Goal: Task Accomplishment & Management: Manage account settings

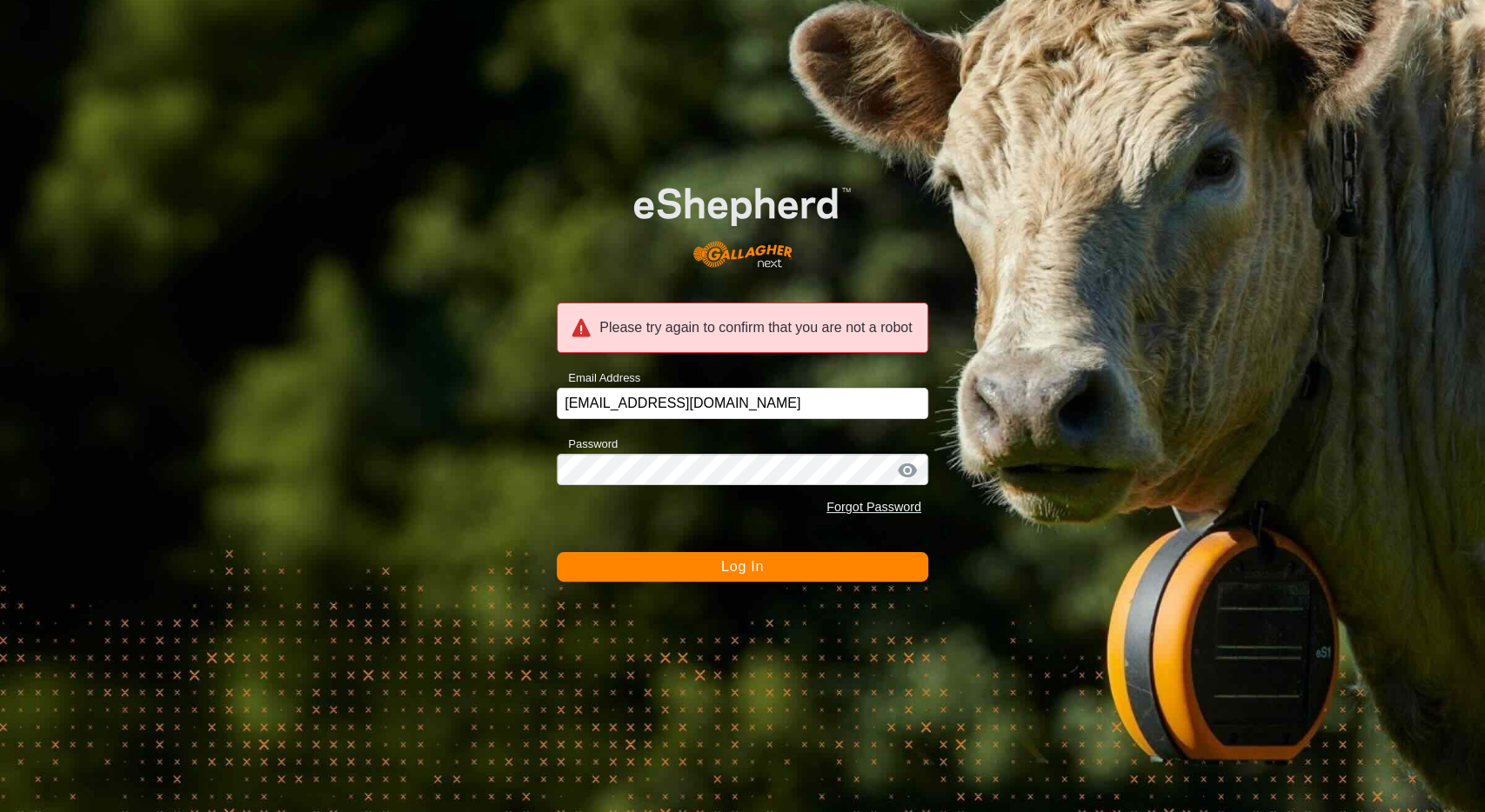
click at [912, 472] on div at bounding box center [907, 469] width 26 height 17
click at [745, 571] on span "Log In" at bounding box center [742, 566] width 43 height 15
click at [701, 335] on div "Please try again to confirm that you are not a robot" at bounding box center [742, 328] width 372 height 50
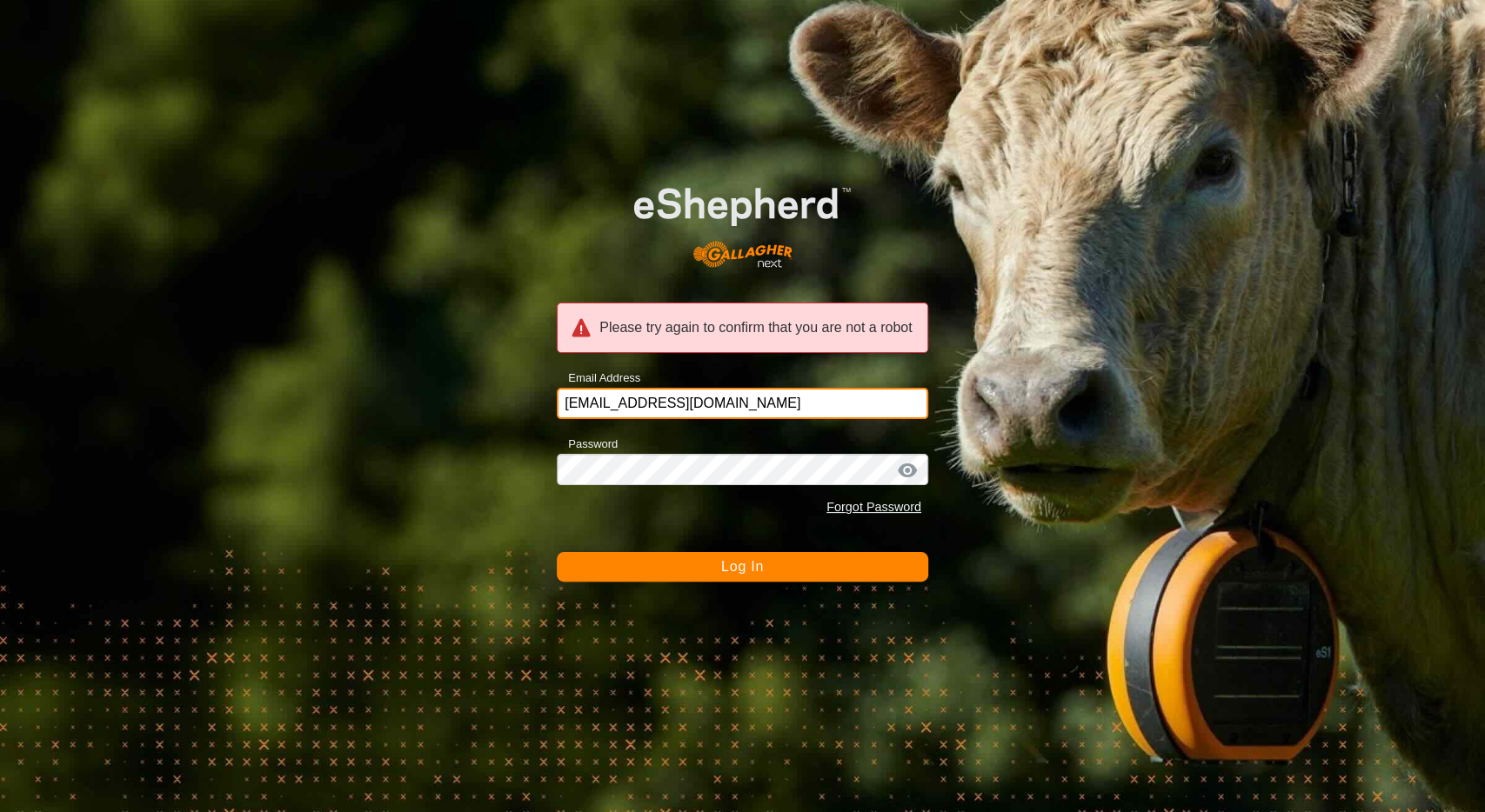
click at [750, 416] on input "steph.spone@gmail.com" at bounding box center [742, 403] width 372 height 31
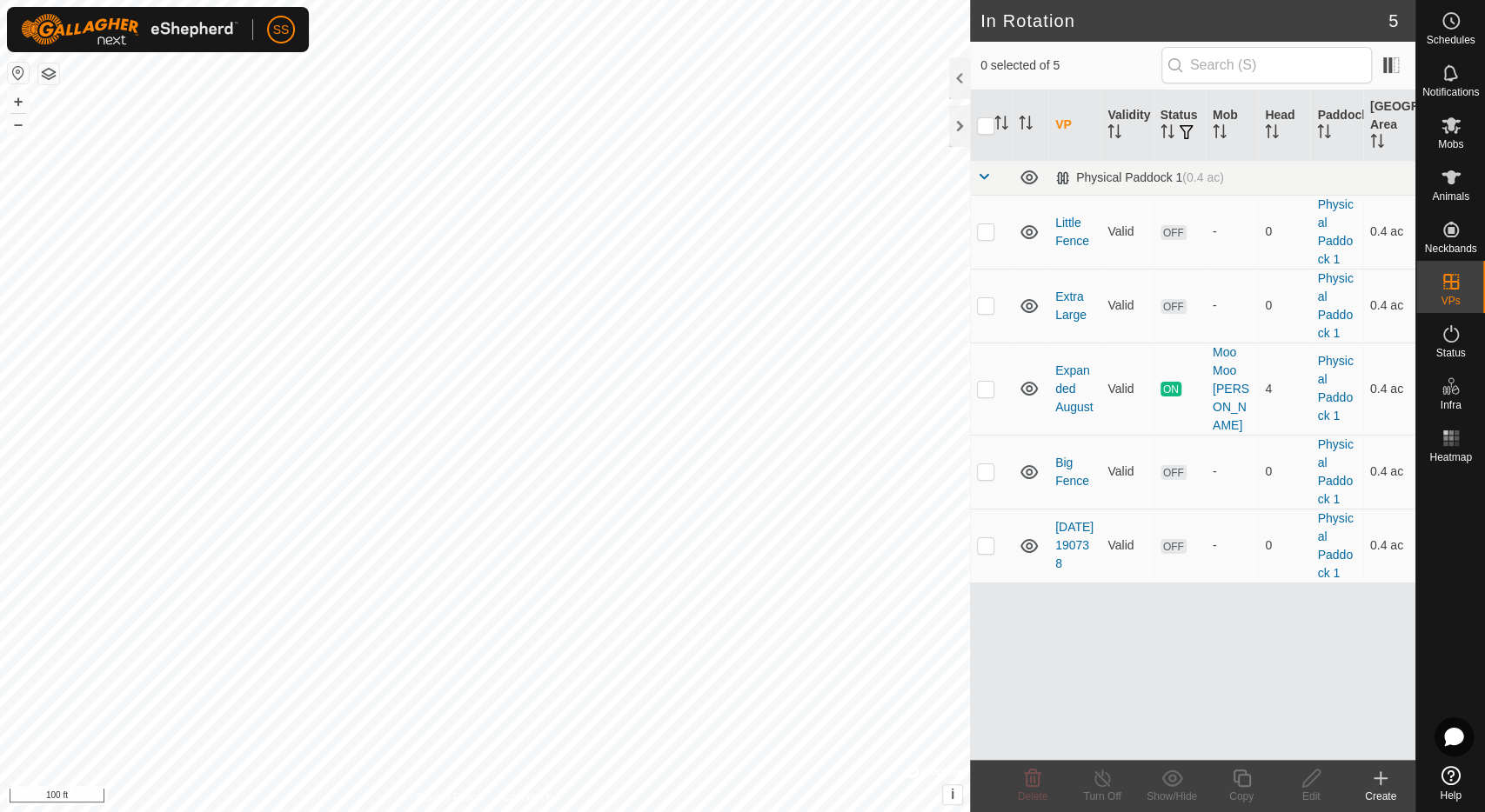
click at [1383, 781] on icon at bounding box center [1380, 777] width 21 height 21
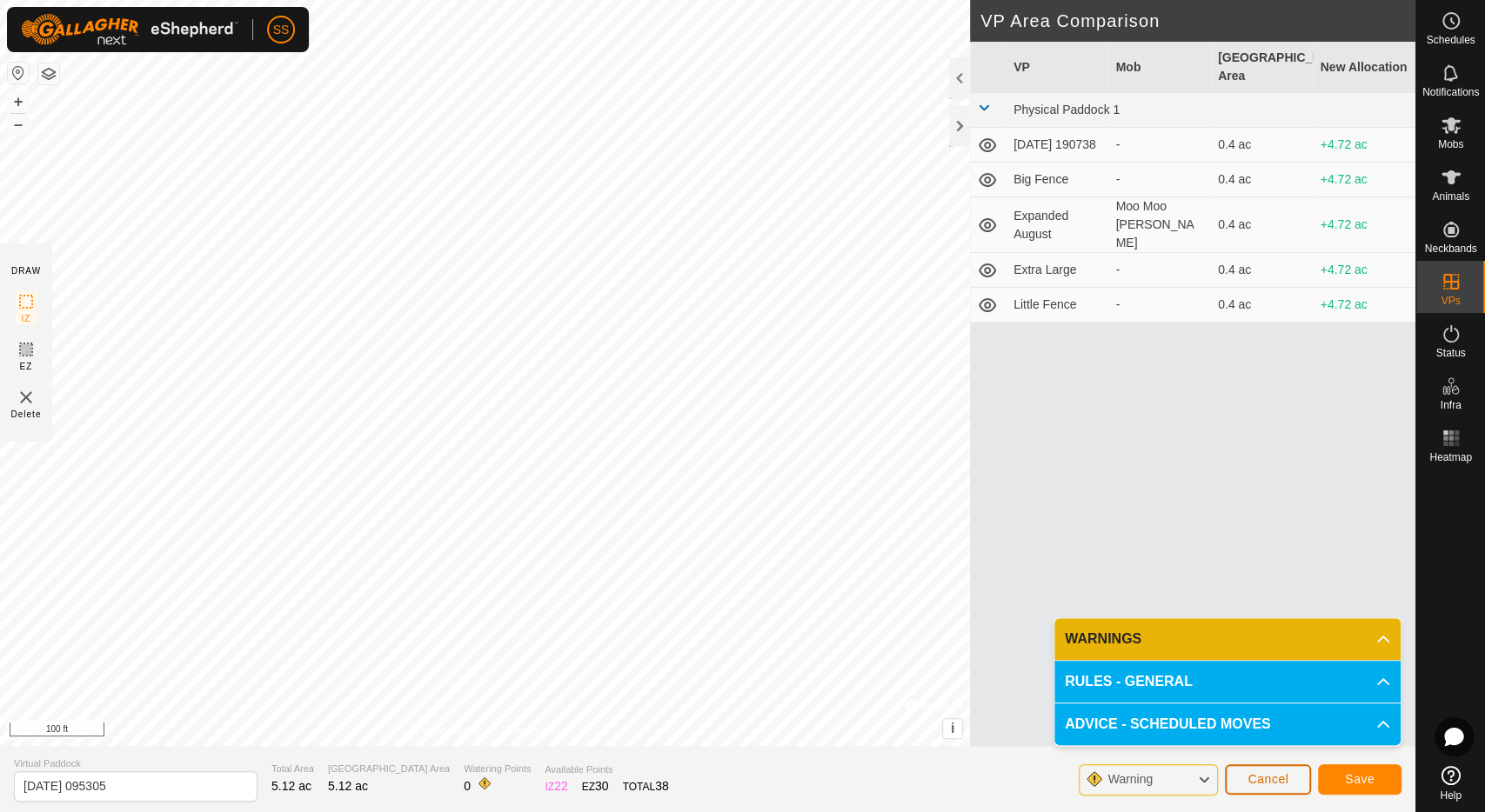
click at [1265, 774] on span "Cancel" at bounding box center [1267, 779] width 41 height 14
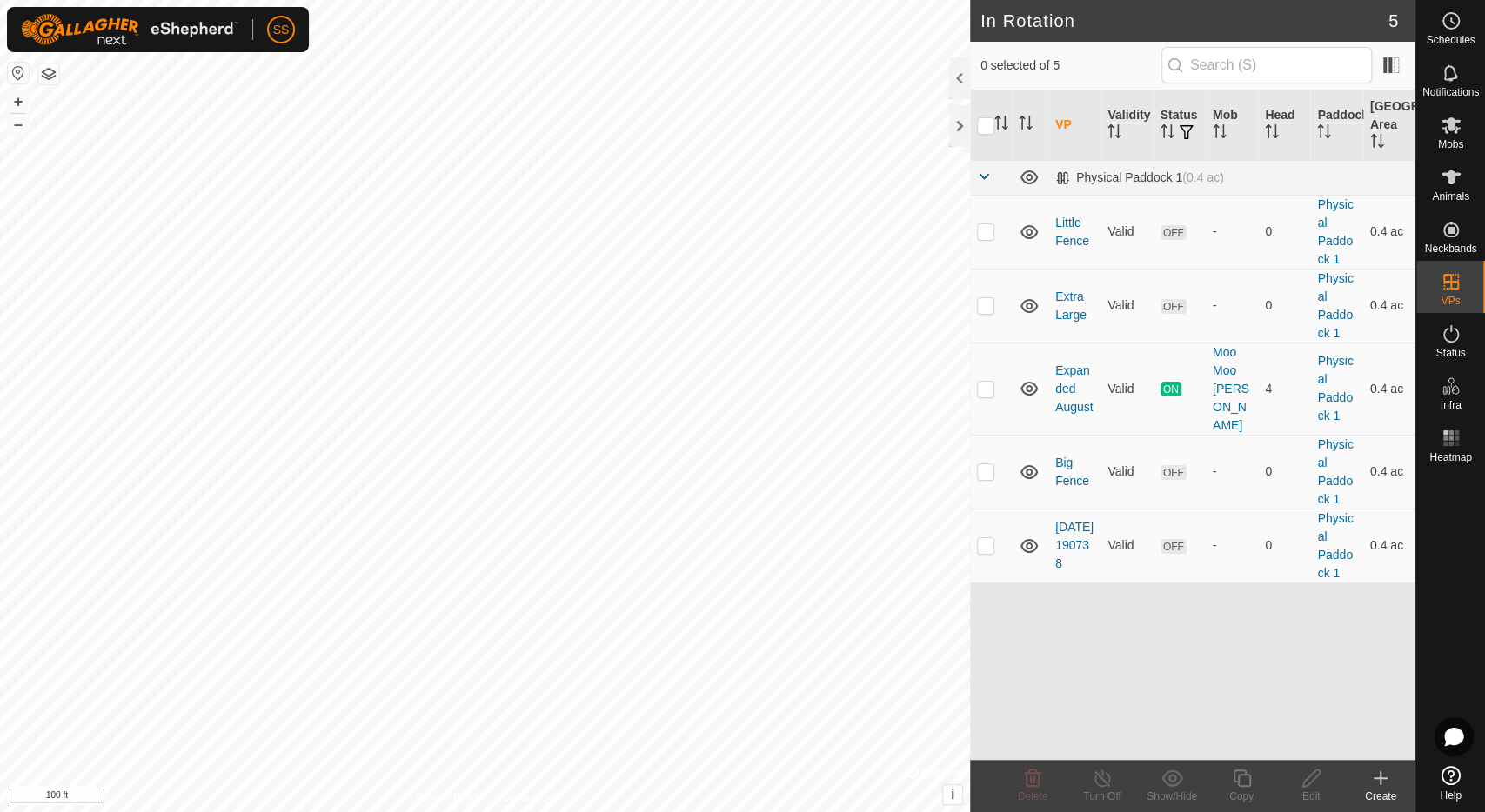
click at [1377, 783] on icon at bounding box center [1380, 777] width 21 height 21
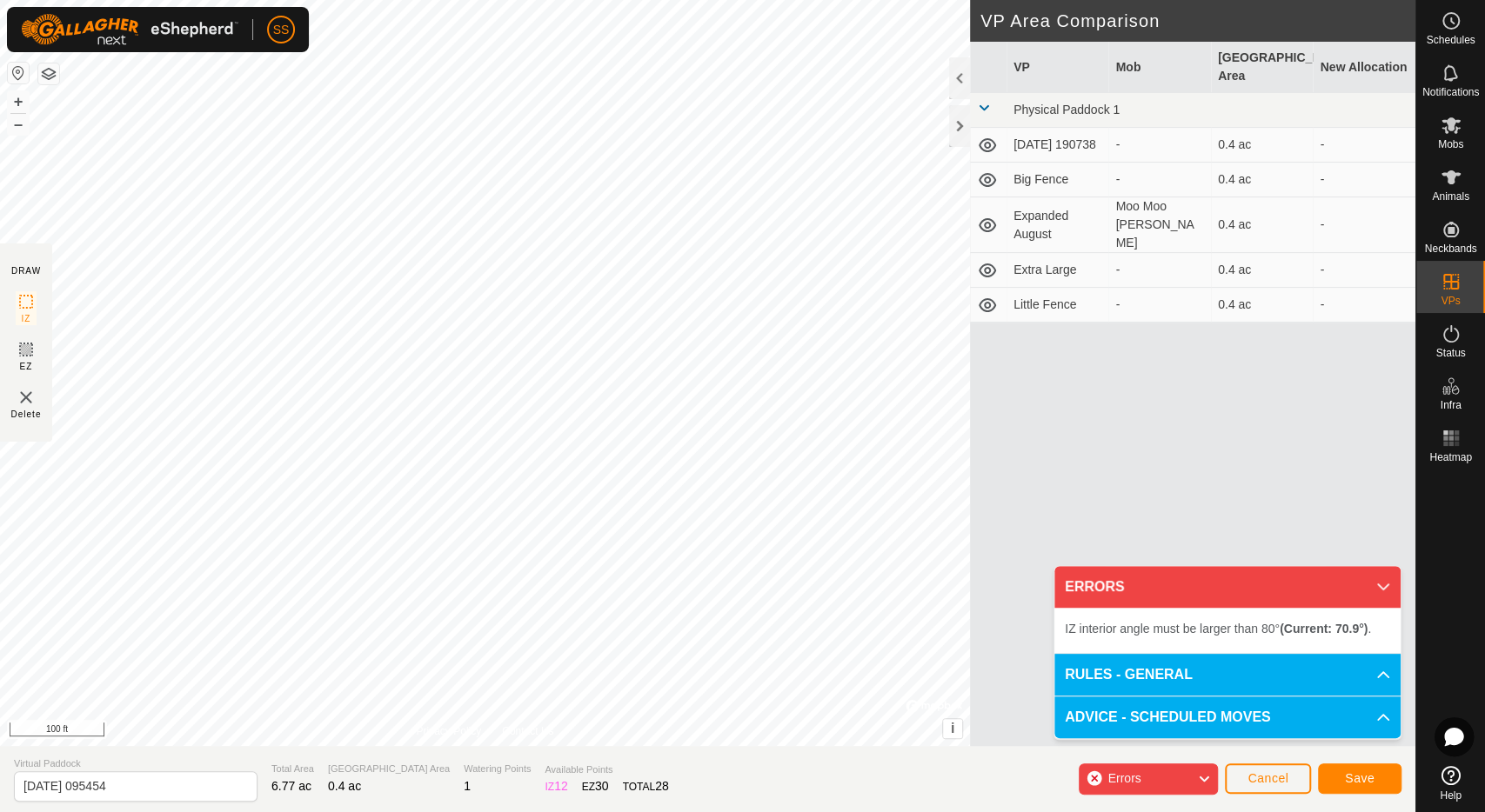
click at [1004, 617] on div "VP Mob Grazing Area New Allocation Physical Paddock 1 [DATE] 190738 - 0.4 ac - …" at bounding box center [1192, 414] width 446 height 746
click at [1023, 707] on div "VP Mob Grazing Area New Allocation Physical Paddock 1 [DATE] 190738 - 0.4 ac - …" at bounding box center [1192, 414] width 446 height 746
click at [1116, 767] on span "Errors" at bounding box center [1130, 778] width 47 height 23
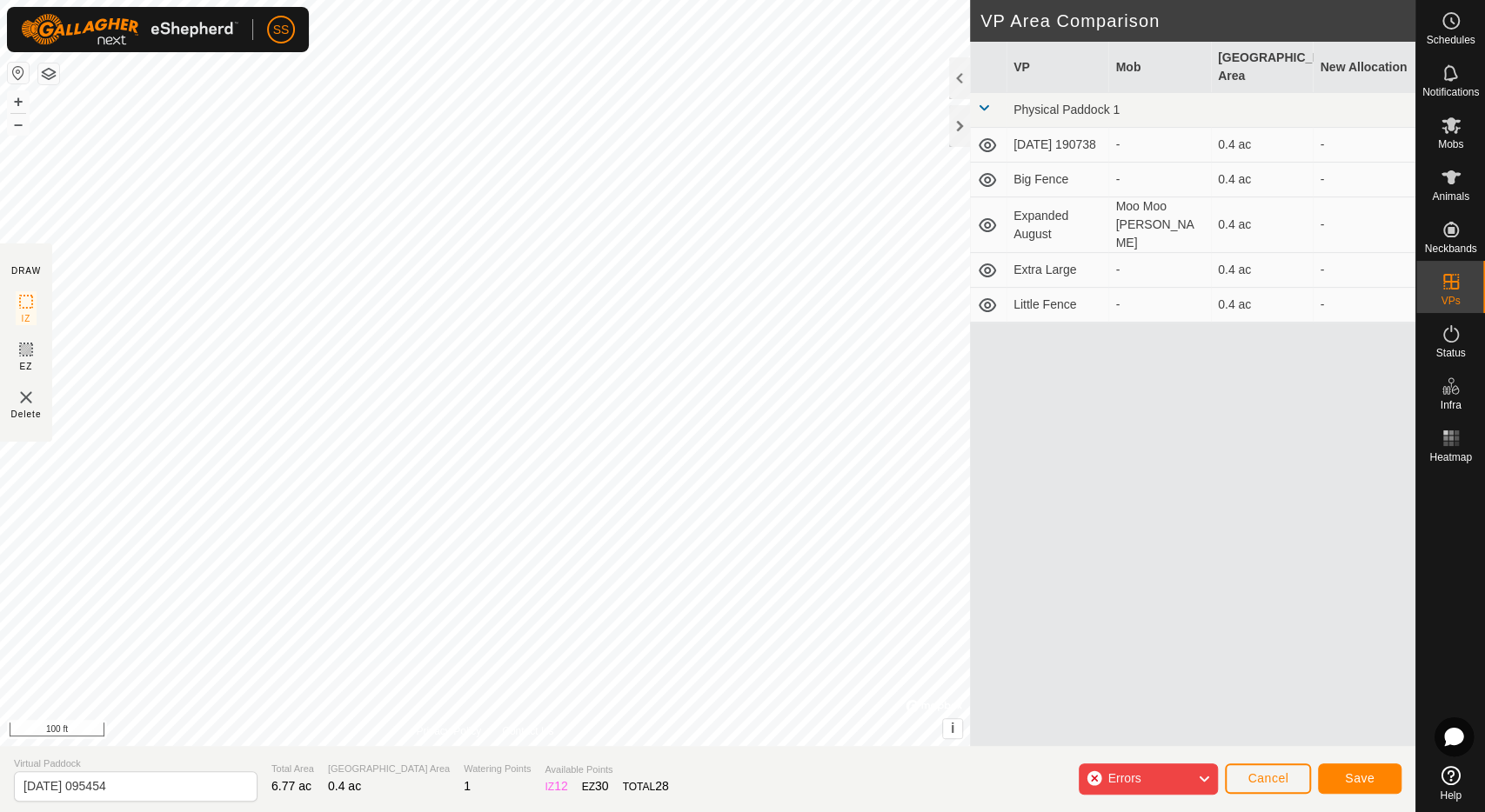
click at [1097, 780] on div "Errors" at bounding box center [1147, 778] width 139 height 31
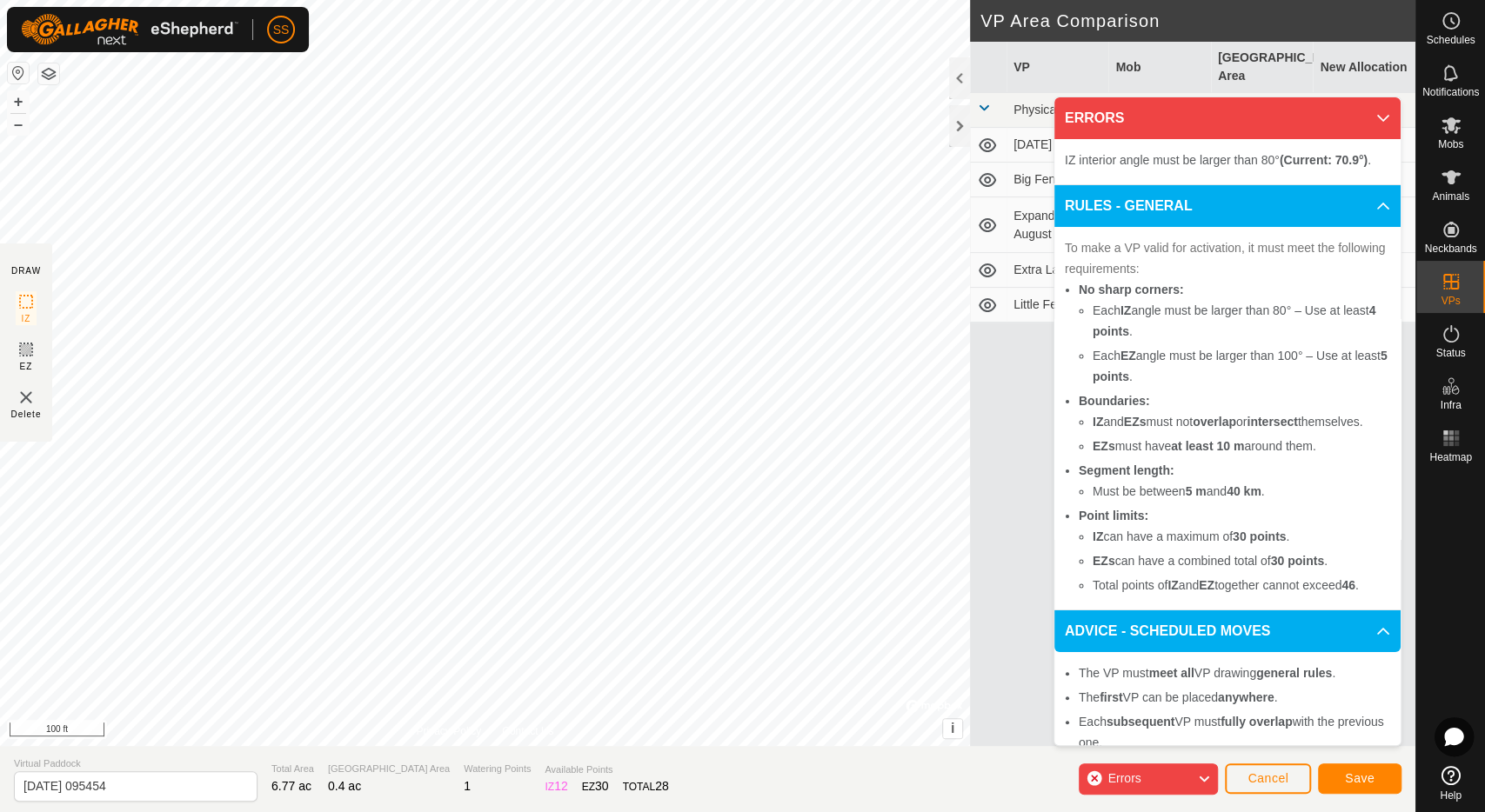
click at [1092, 777] on div "Errors" at bounding box center [1147, 778] width 139 height 31
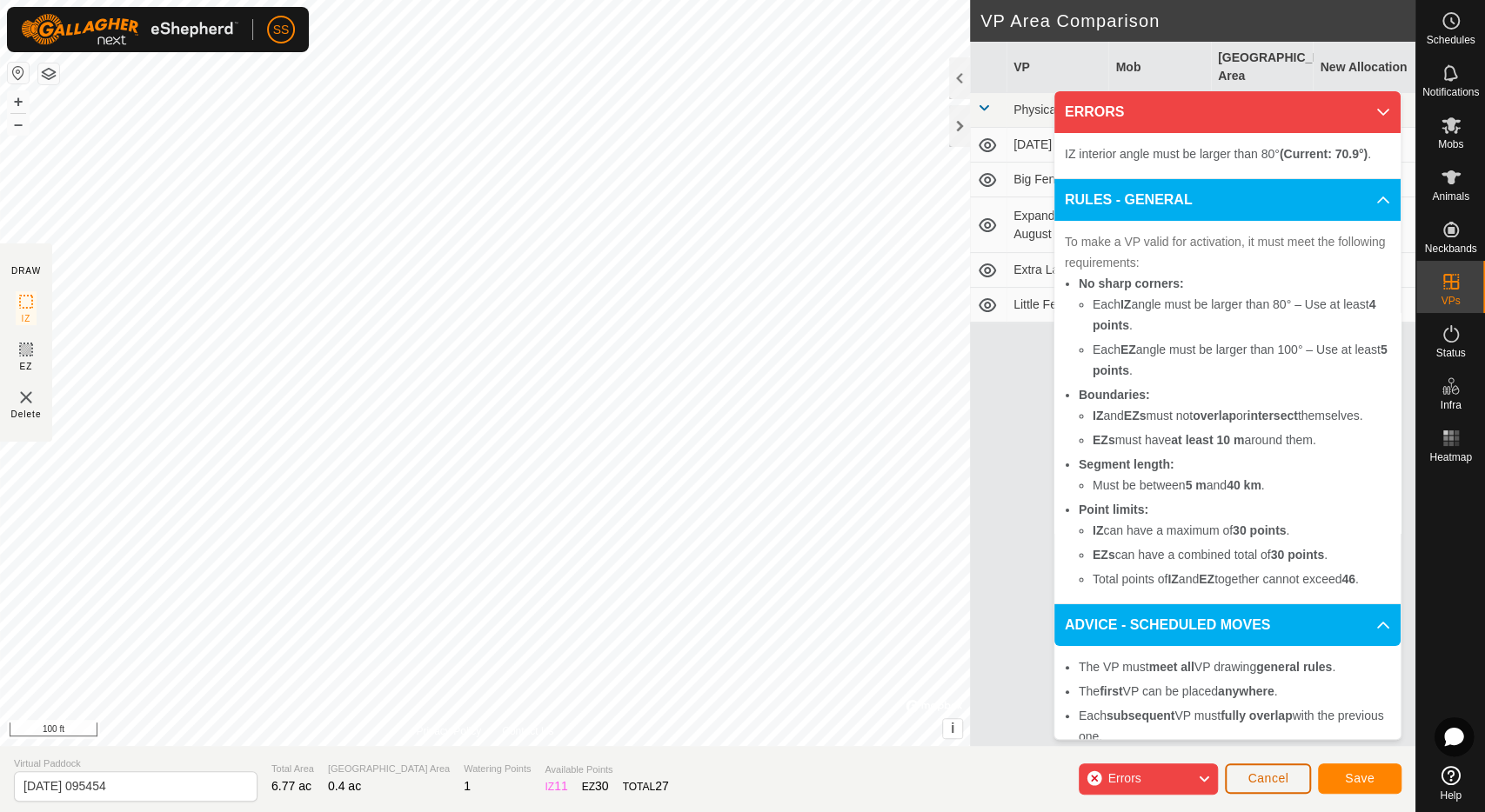
click at [1262, 787] on button "Cancel" at bounding box center [1267, 778] width 86 height 30
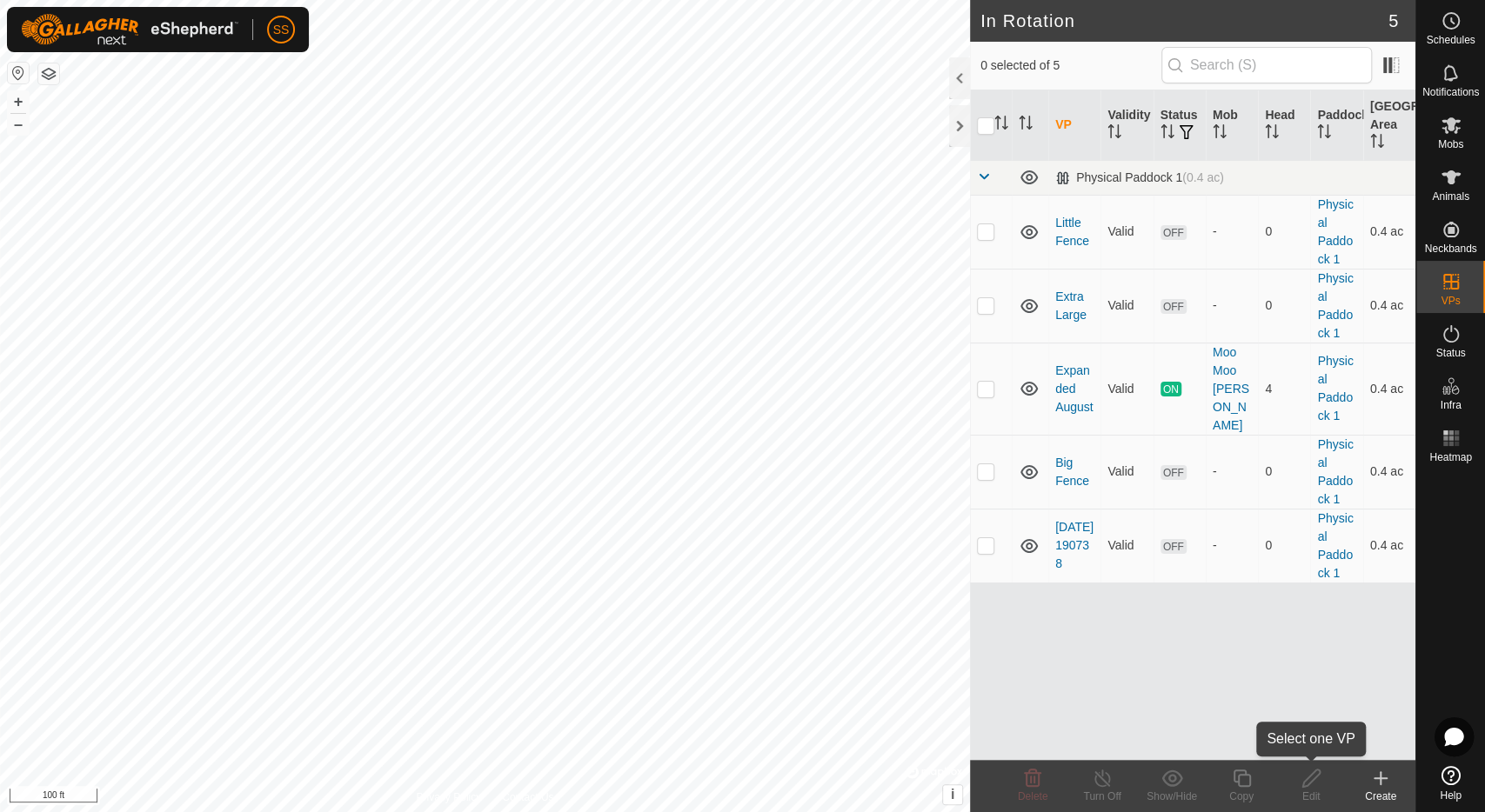
click at [1319, 788] on div "Edit" at bounding box center [1311, 796] width 70 height 16
click at [1377, 781] on icon at bounding box center [1380, 777] width 21 height 21
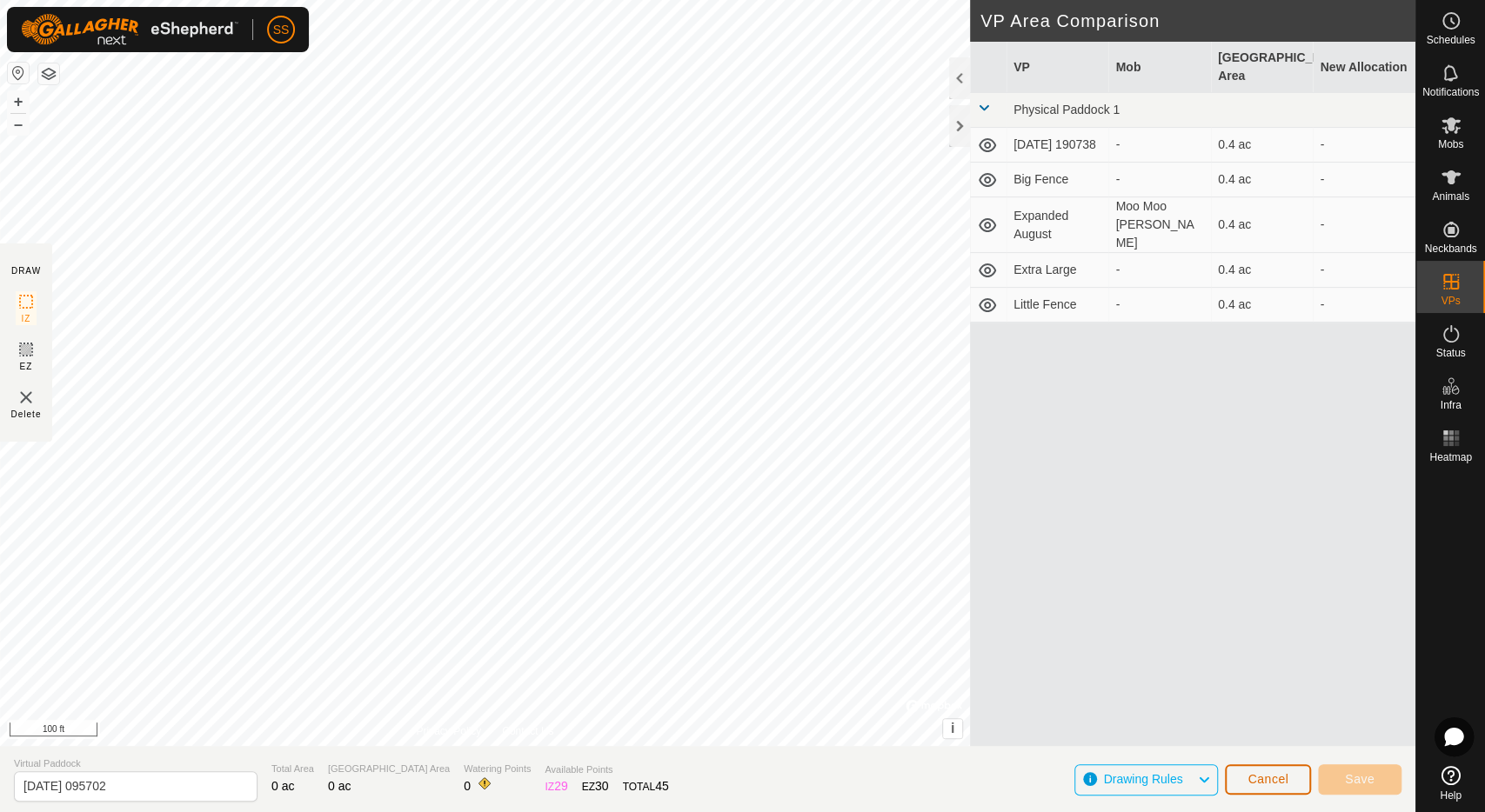
click at [1275, 781] on span "Cancel" at bounding box center [1267, 779] width 41 height 14
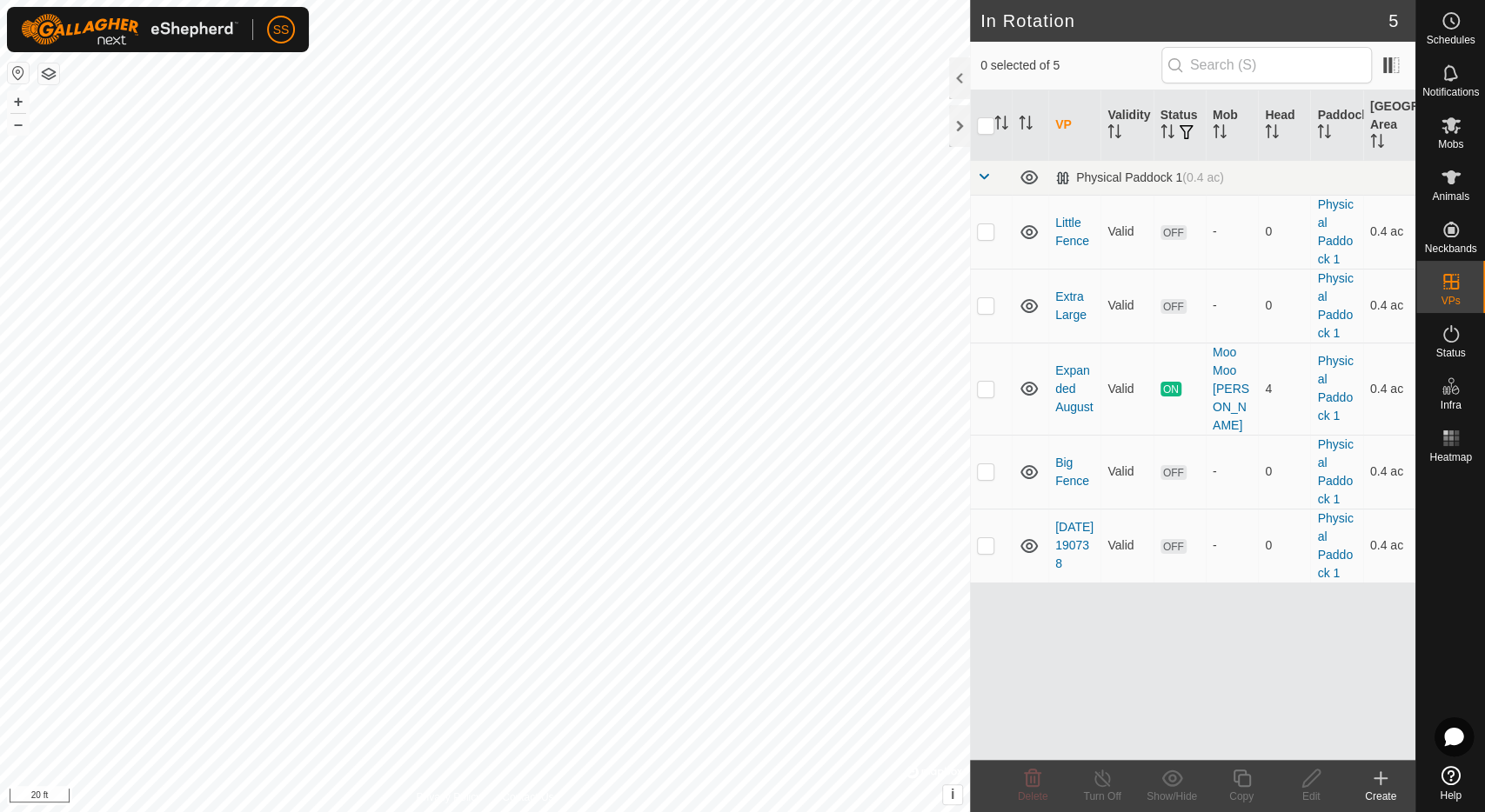
click at [1386, 781] on icon at bounding box center [1380, 777] width 21 height 21
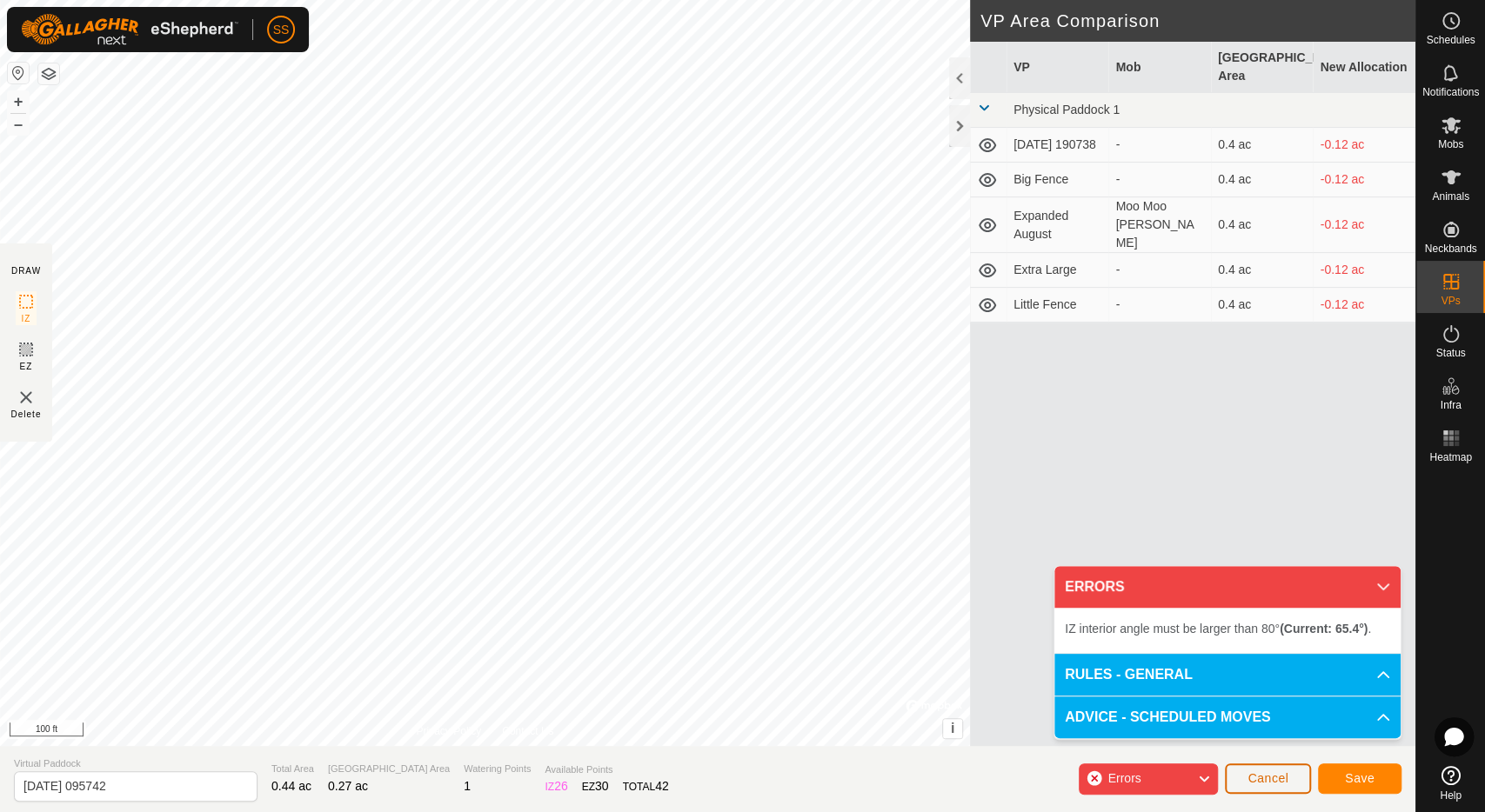
click at [1264, 783] on span "Cancel" at bounding box center [1267, 778] width 41 height 14
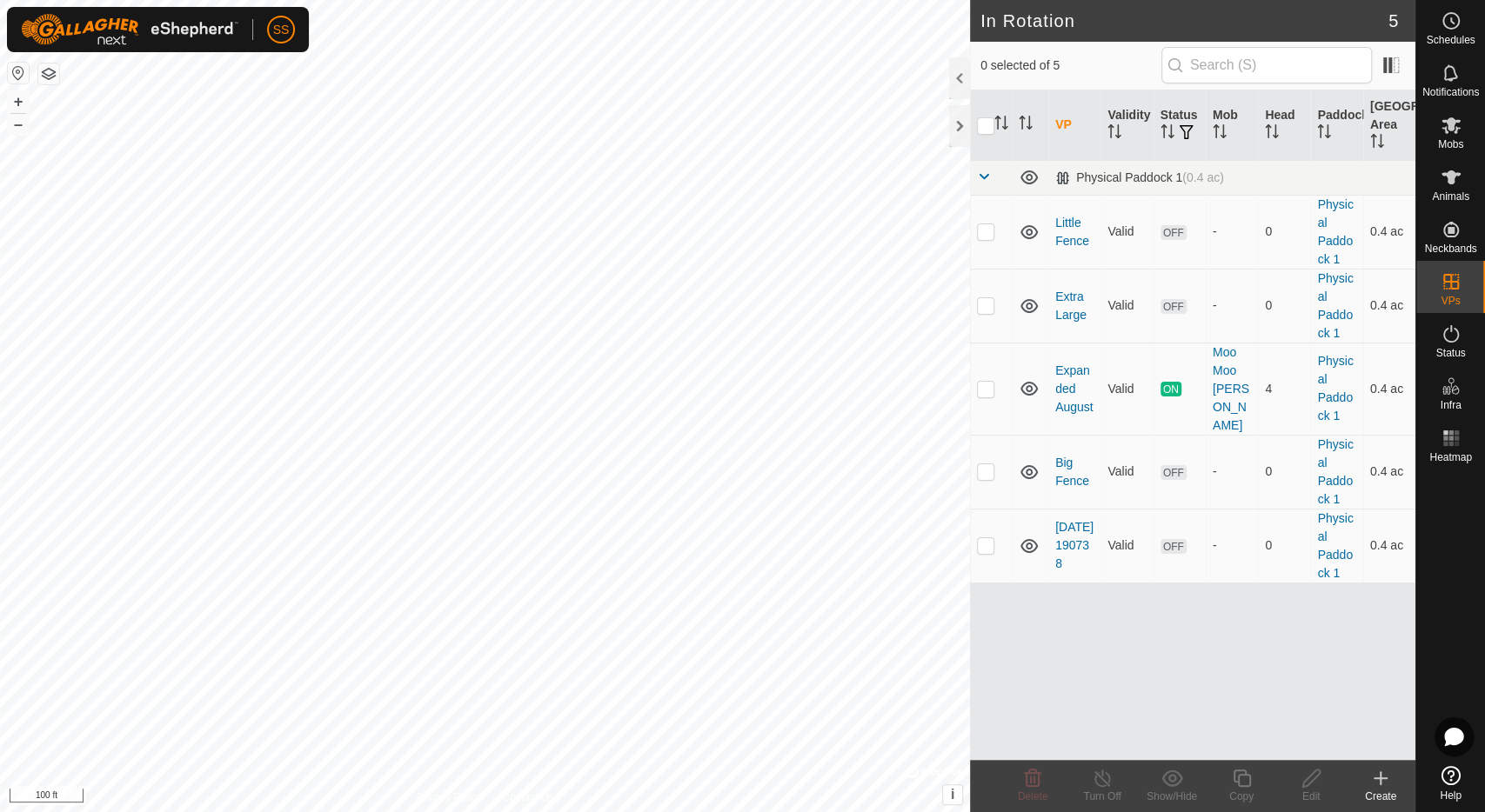
click at [1378, 783] on icon at bounding box center [1380, 777] width 21 height 21
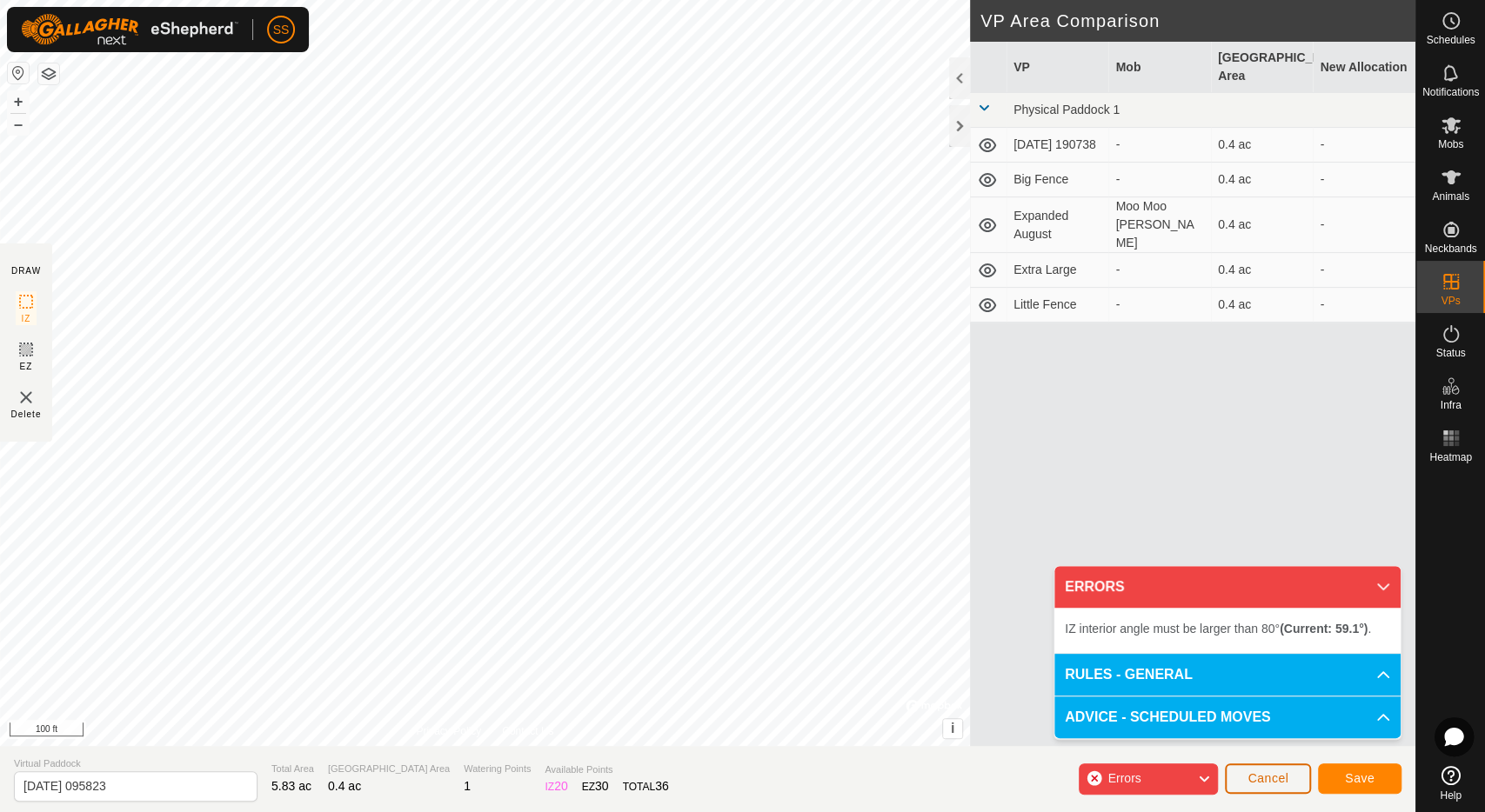
click at [1265, 777] on span "Cancel" at bounding box center [1267, 778] width 41 height 14
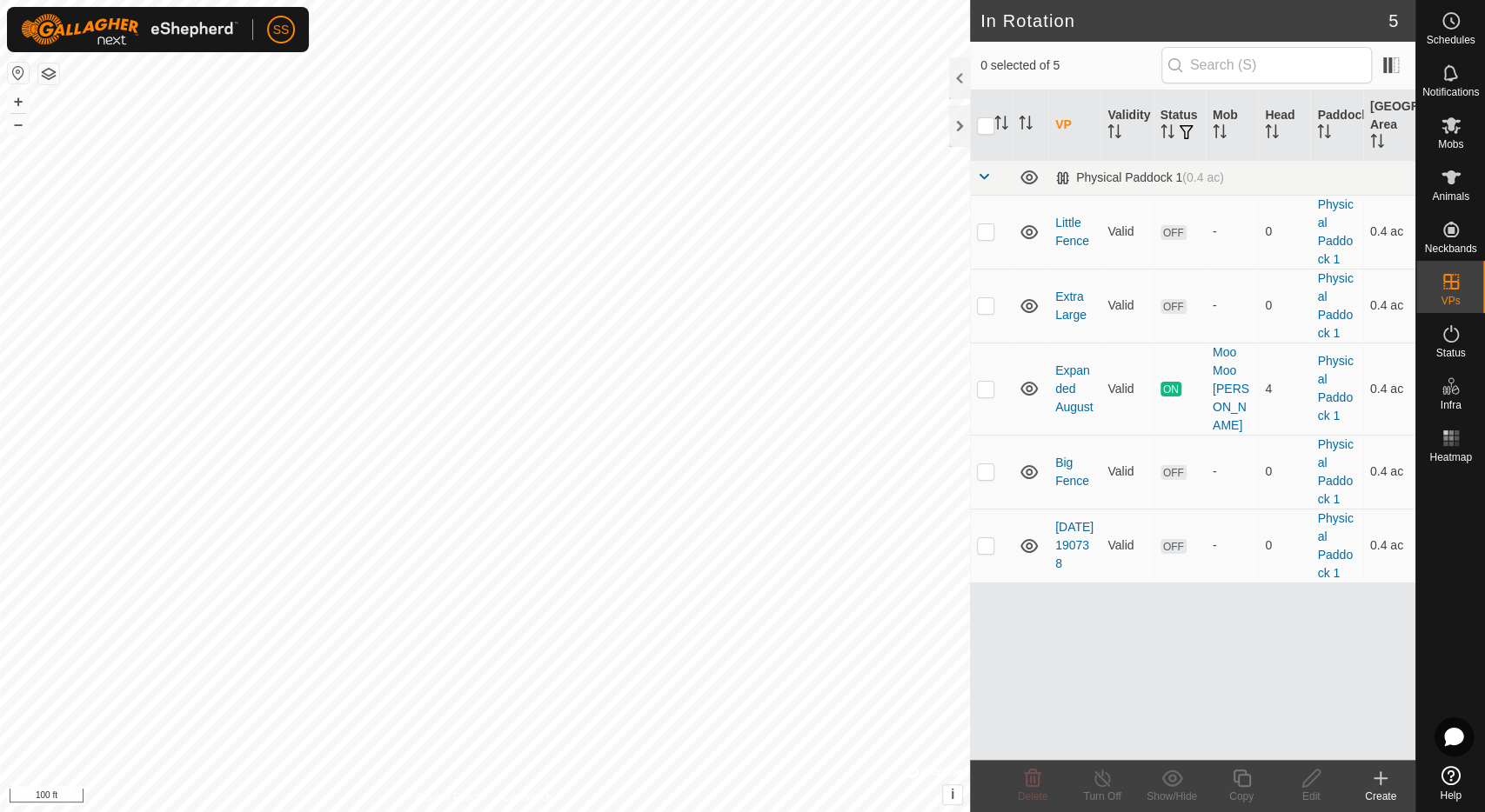
click at [1384, 774] on icon at bounding box center [1380, 777] width 21 height 21
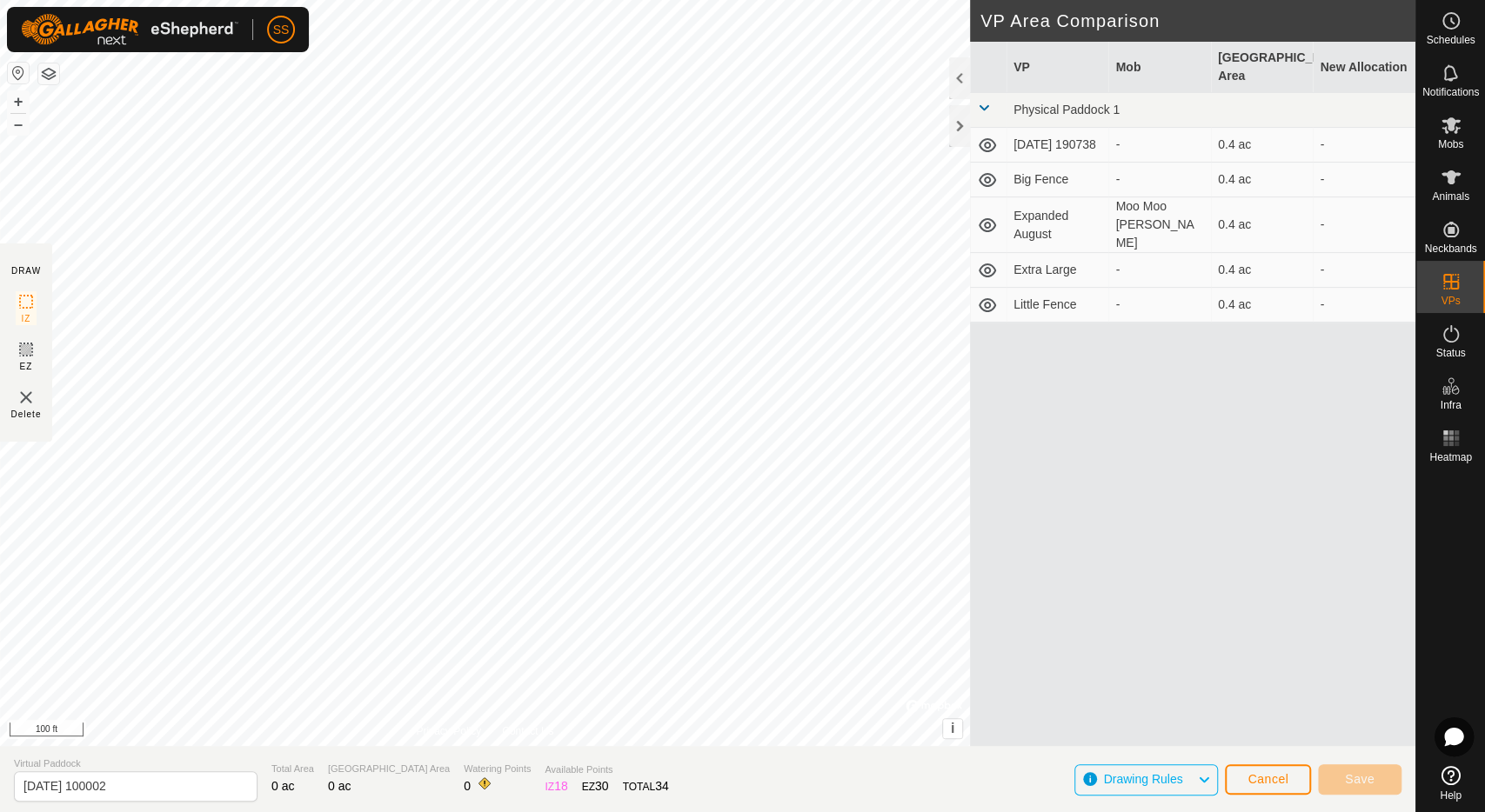
click at [81, 50] on div "SS" at bounding box center [158, 29] width 302 height 45
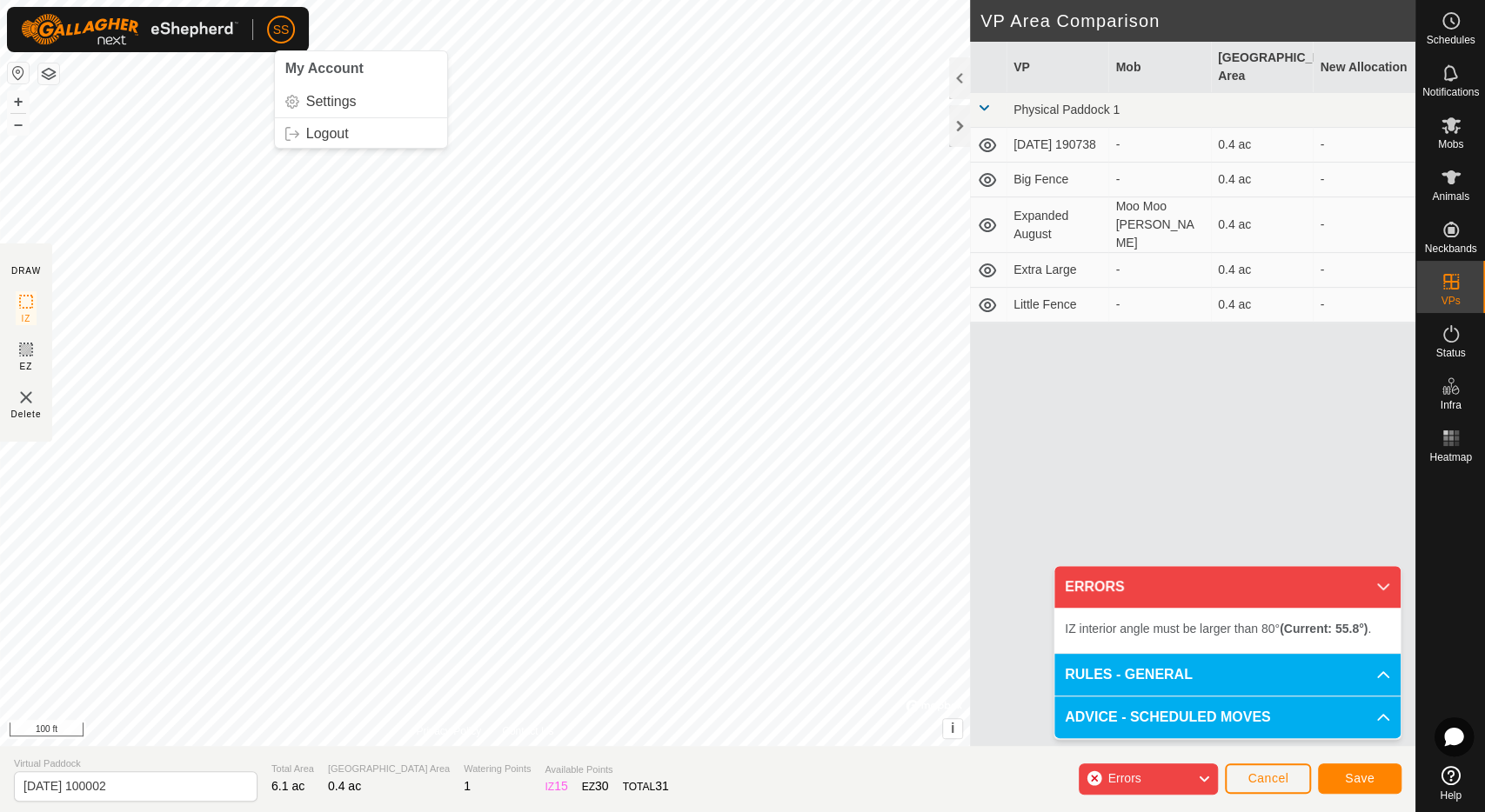
click at [290, 57] on div "SS My Account Settings Logout Schedules Notifications Mobs Animals Neckbands VP…" at bounding box center [742, 406] width 1485 height 812
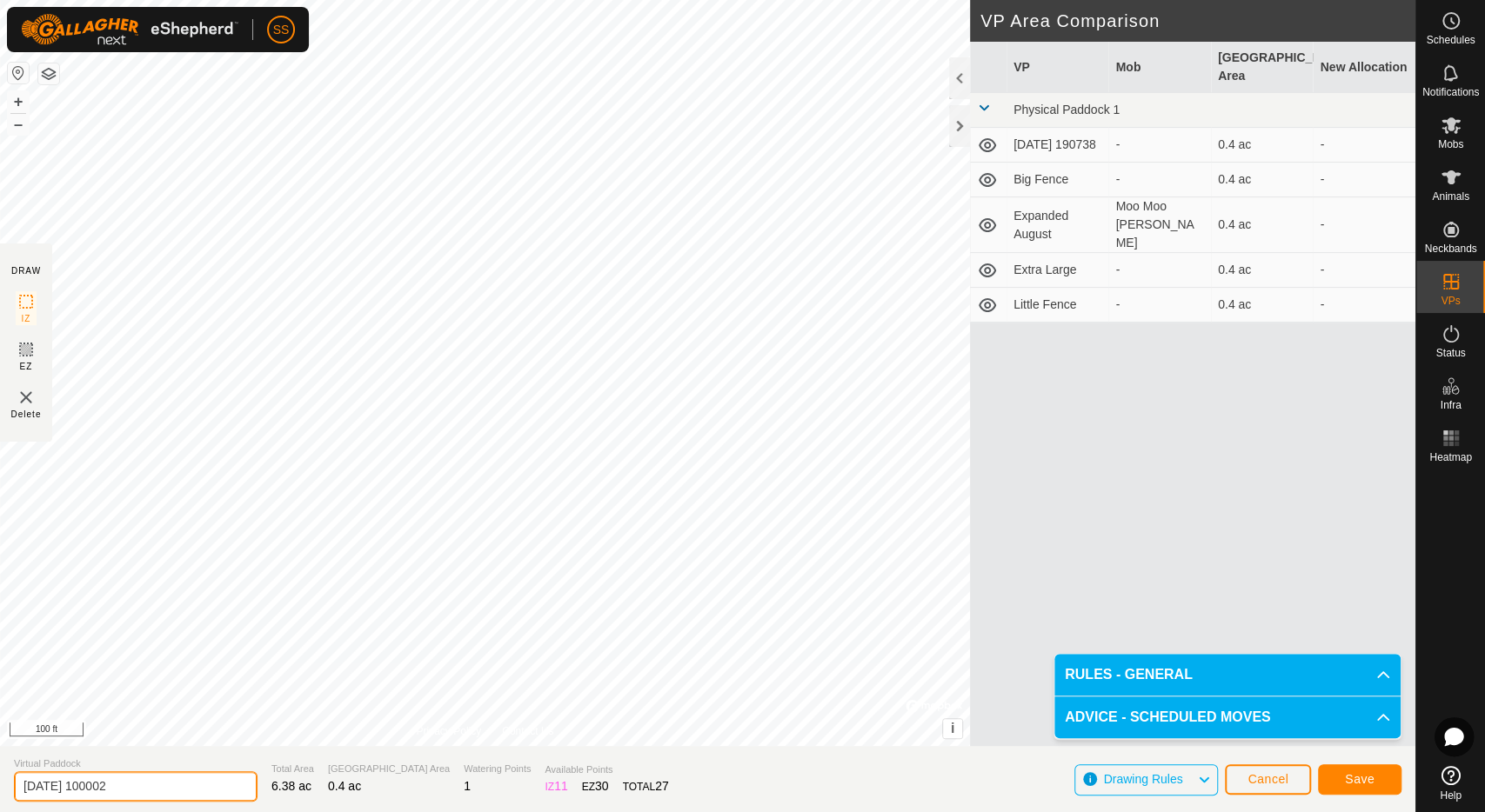
drag, startPoint x: 161, startPoint y: 785, endPoint x: 0, endPoint y: 749, distance: 165.0
click at [14, 771] on input "[DATE] 100002" at bounding box center [136, 786] width 244 height 30
type input "Largest"
click at [1377, 776] on button "Save" at bounding box center [1359, 779] width 84 height 30
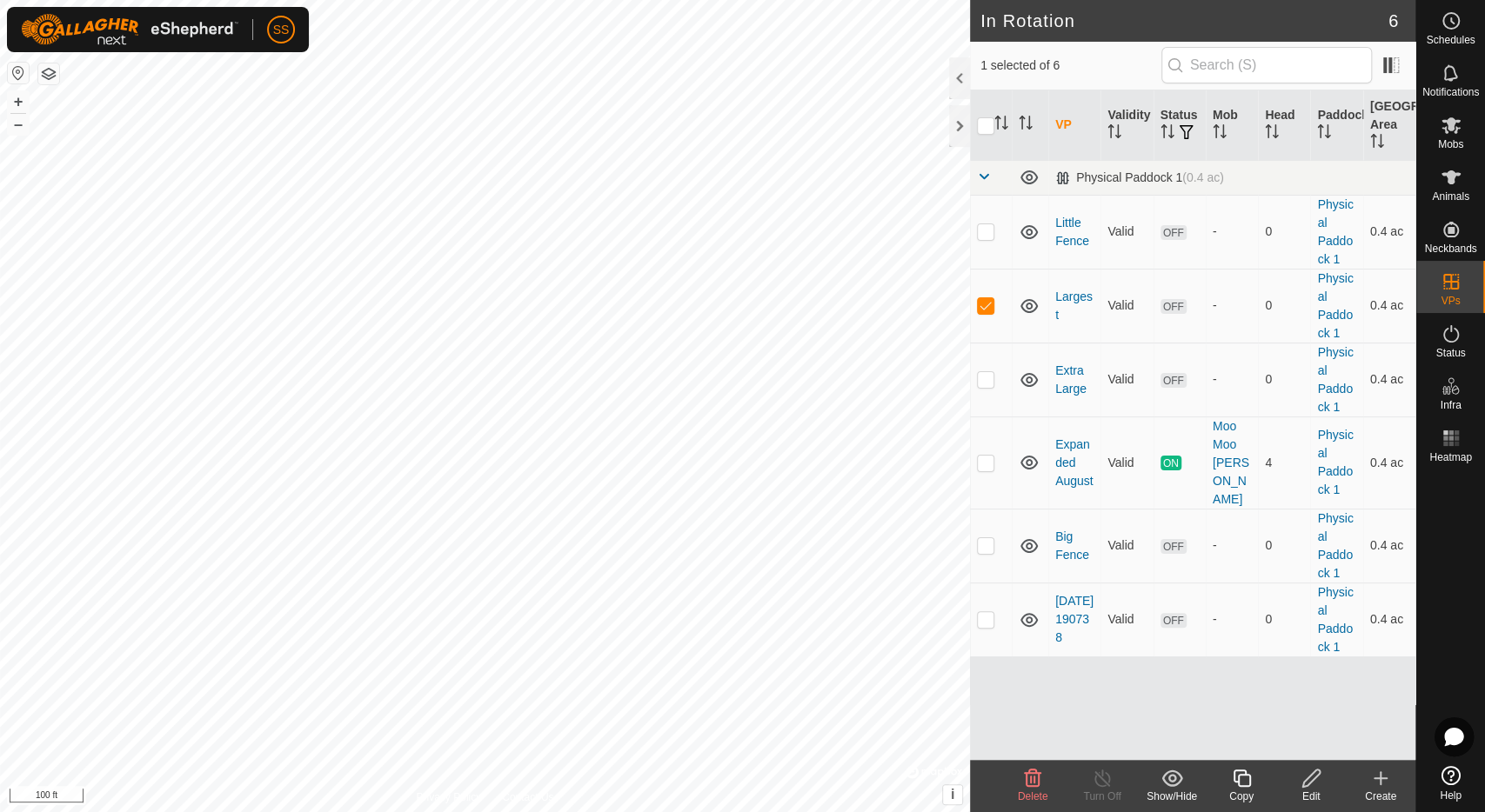
checkbox input "true"
click at [1444, 130] on icon at bounding box center [1450, 125] width 19 height 17
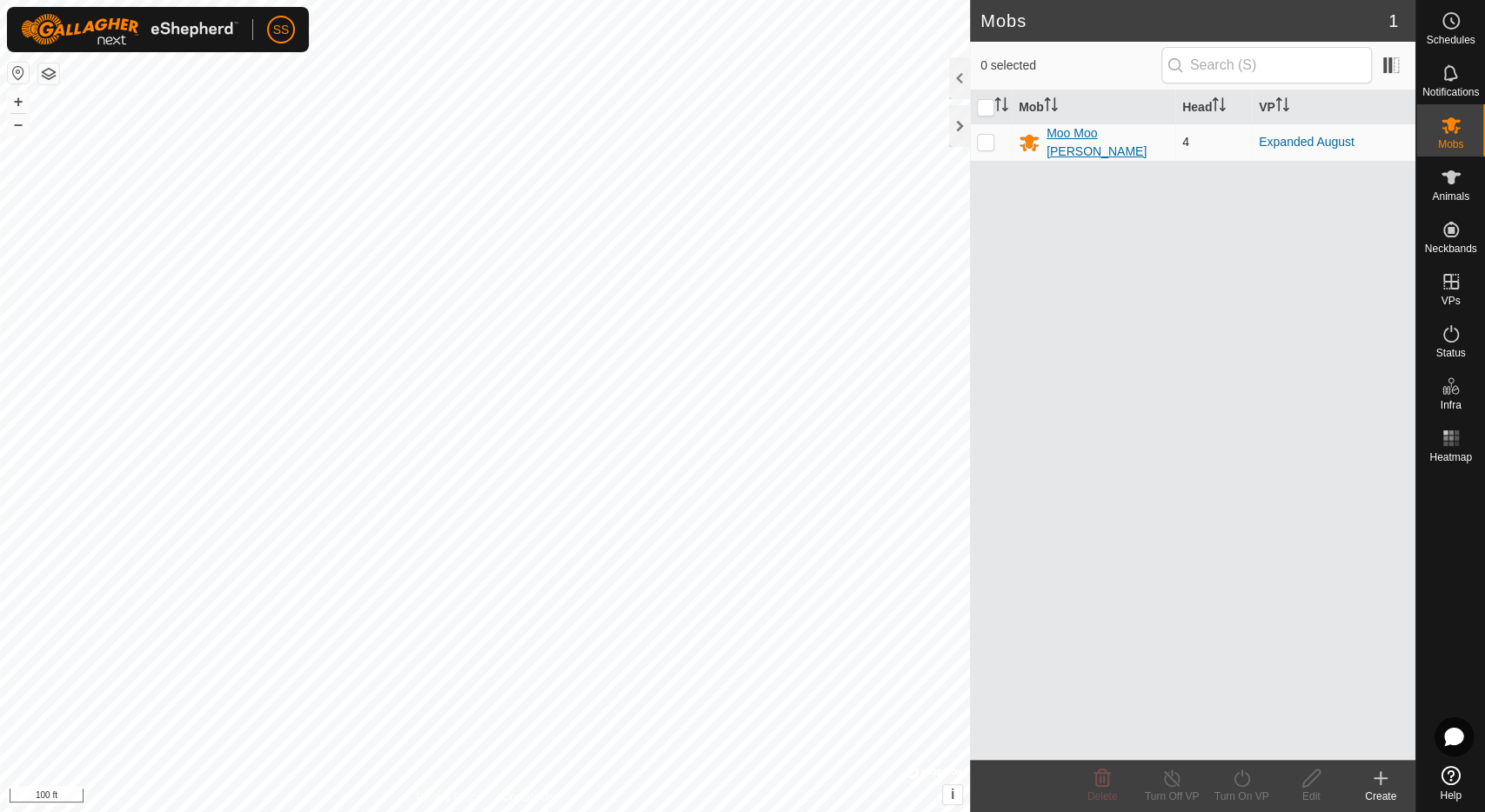
click at [1074, 134] on div "Moo Moo [PERSON_NAME]" at bounding box center [1107, 142] width 122 height 37
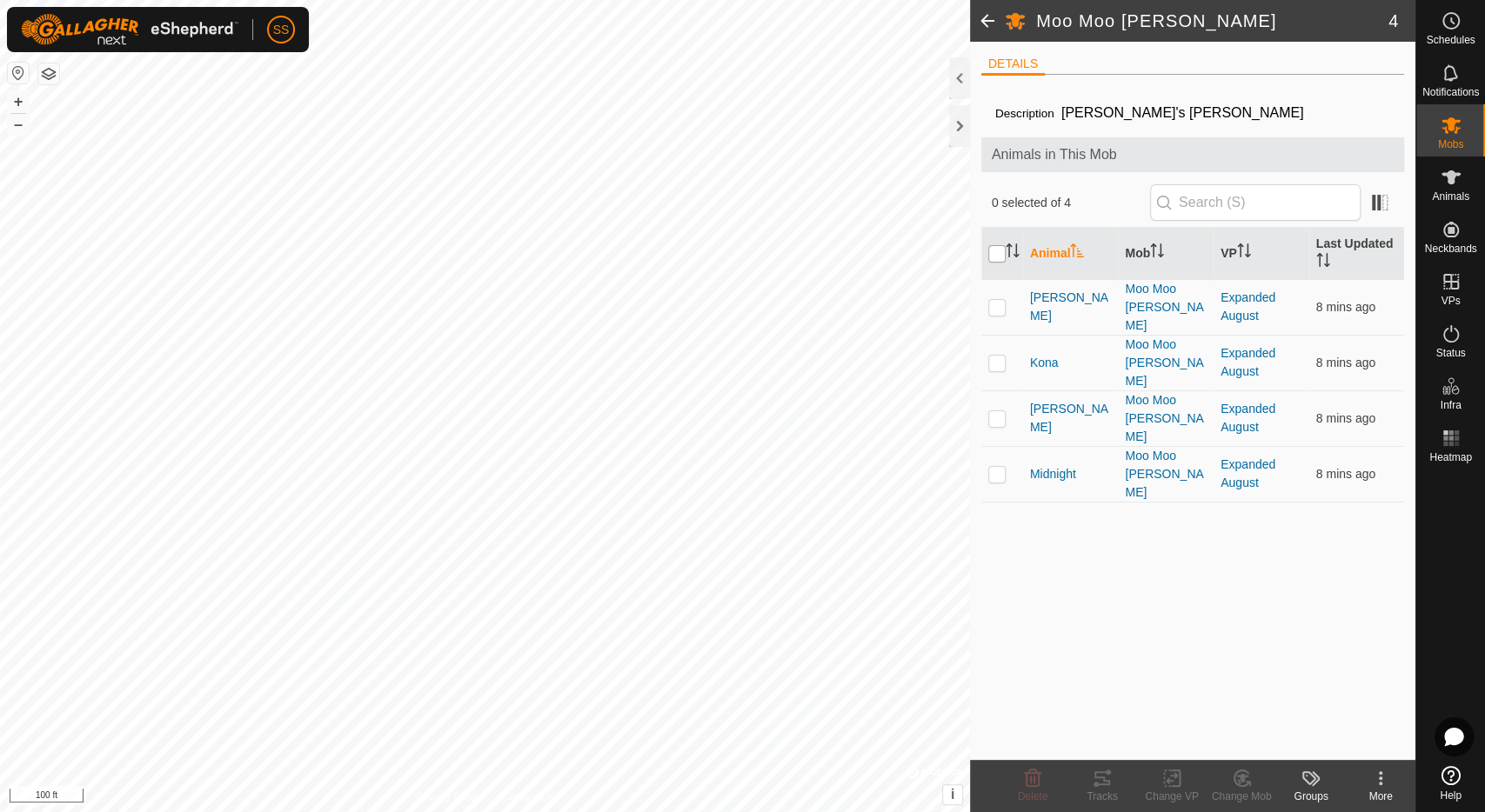
click at [995, 252] on input "checkbox" at bounding box center [996, 253] width 17 height 17
checkbox input "true"
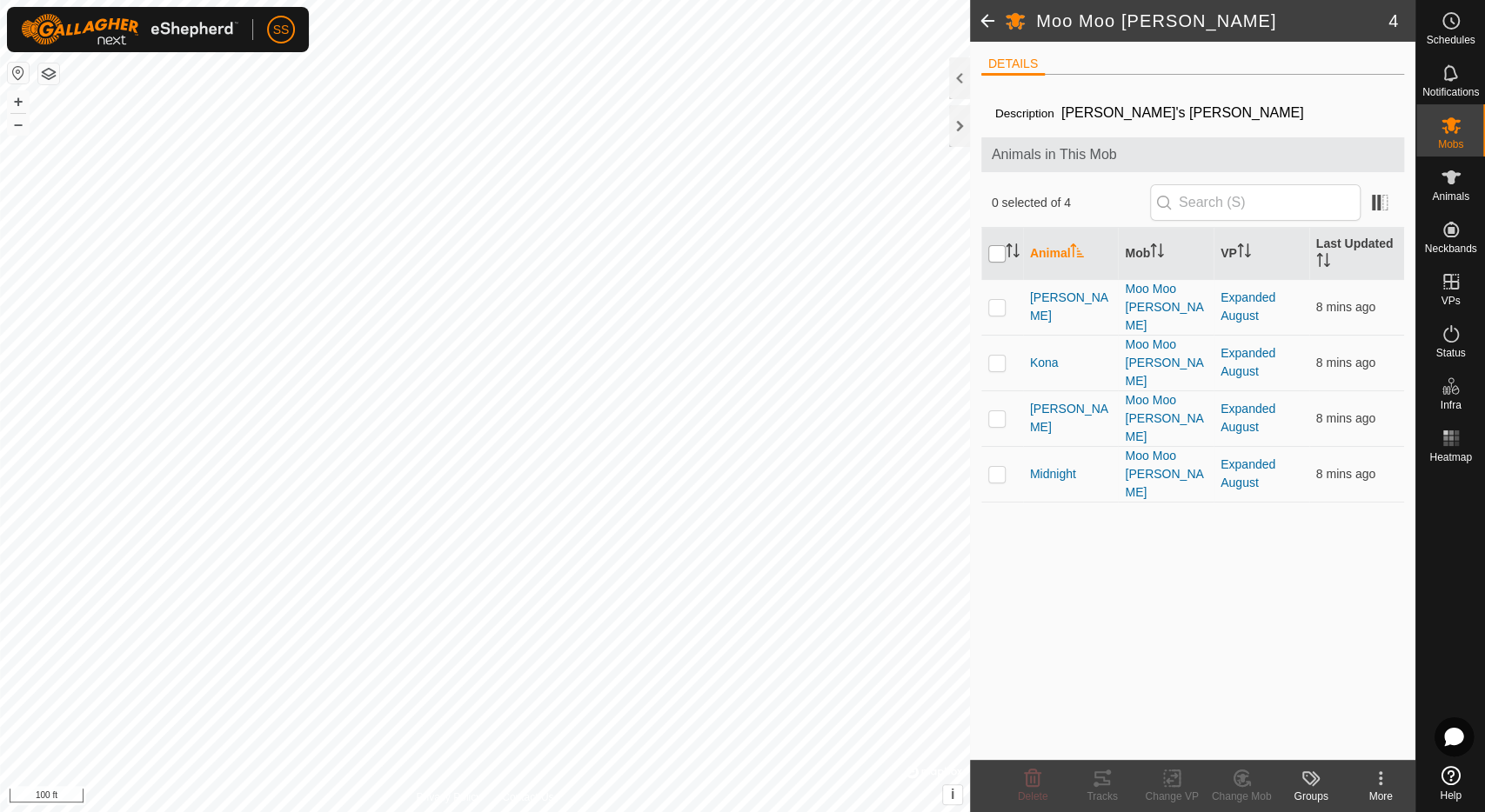
checkbox input "true"
click at [1170, 777] on icon at bounding box center [1172, 777] width 22 height 21
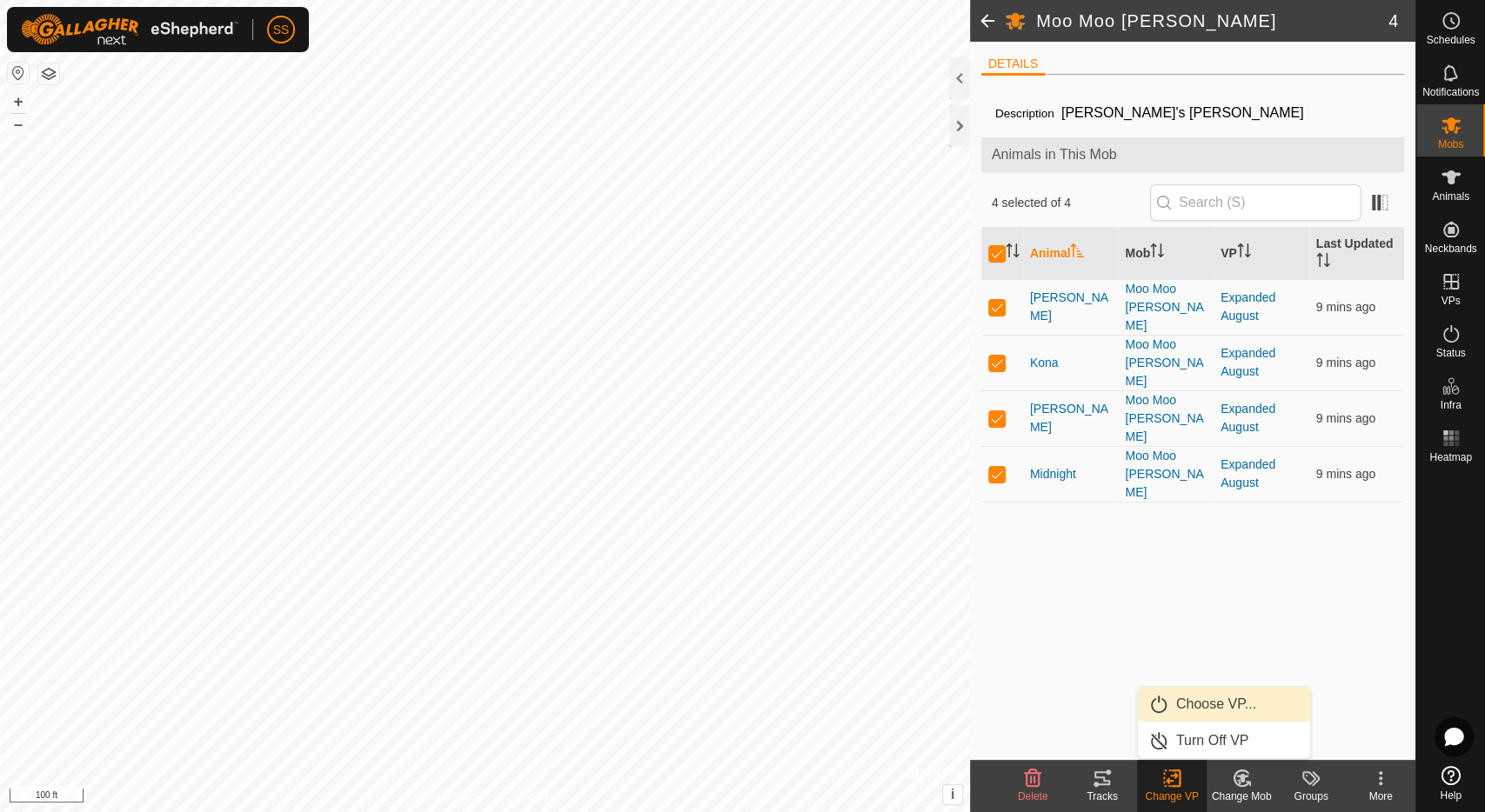
click at [1191, 702] on link "Choose VP..." at bounding box center [1223, 704] width 172 height 35
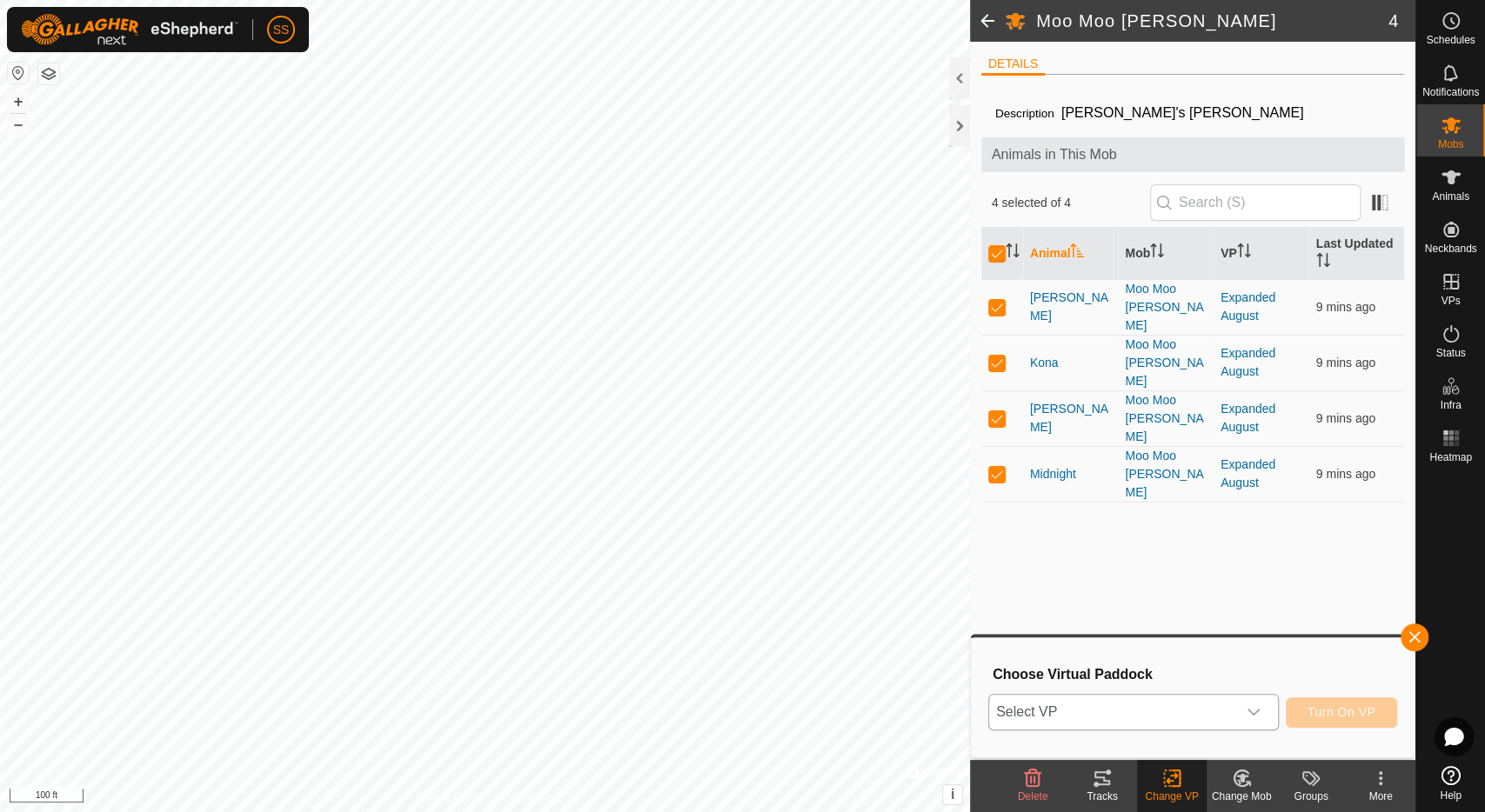
click at [1172, 715] on span "Select VP" at bounding box center [1112, 711] width 247 height 35
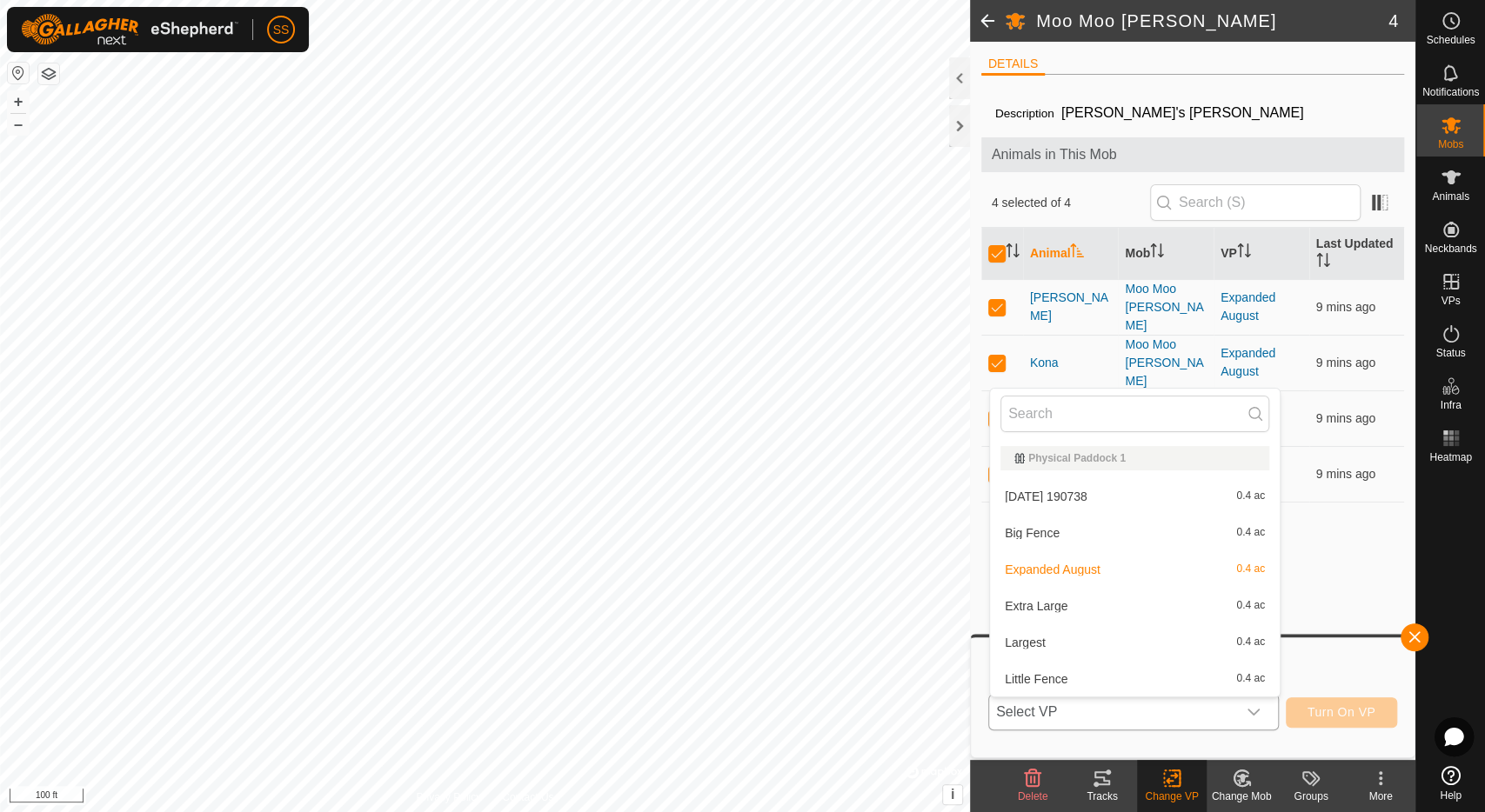
click at [1089, 642] on li "Largest 0.4 ac" at bounding box center [1134, 642] width 290 height 35
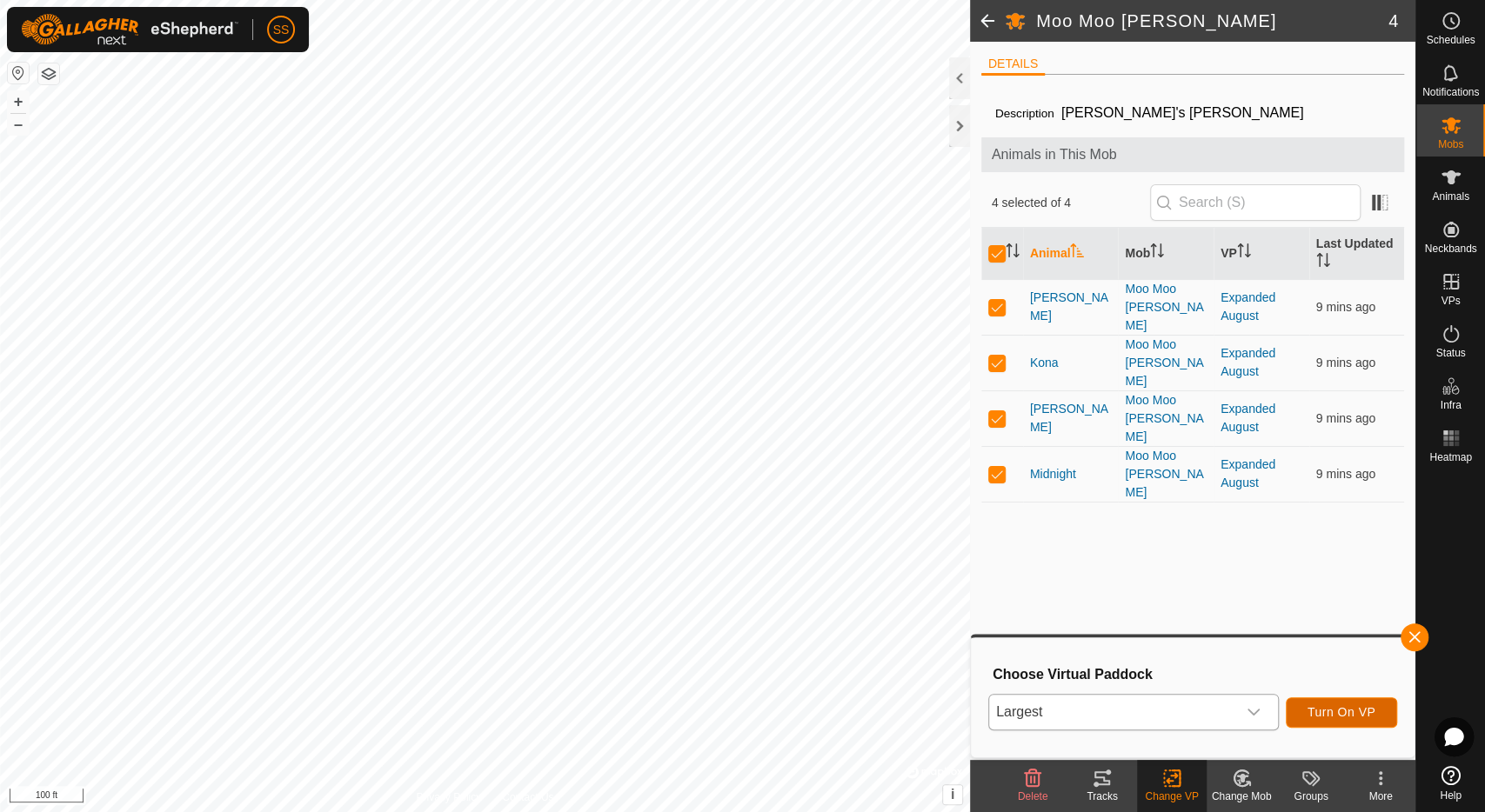
click at [1338, 707] on span "Turn On VP" at bounding box center [1341, 712] width 68 height 14
